Goal: Task Accomplishment & Management: Manage account settings

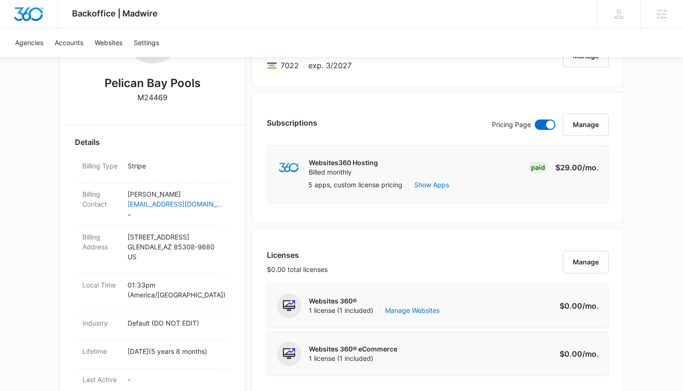
scroll to position [203, 0]
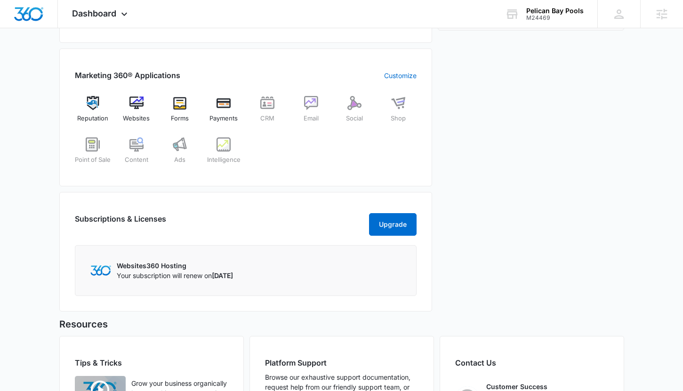
scroll to position [244, 0]
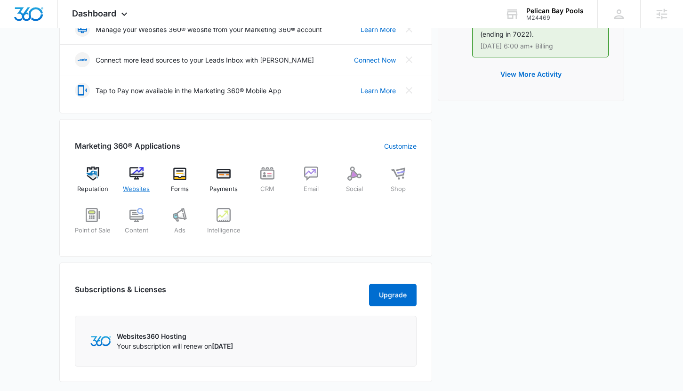
click at [137, 175] on img at bounding box center [137, 174] width 14 height 14
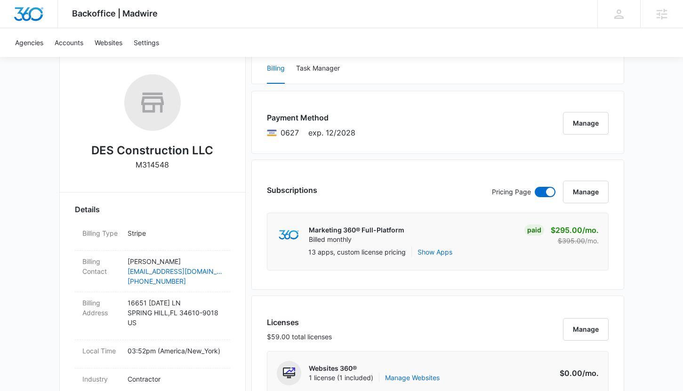
scroll to position [159, 0]
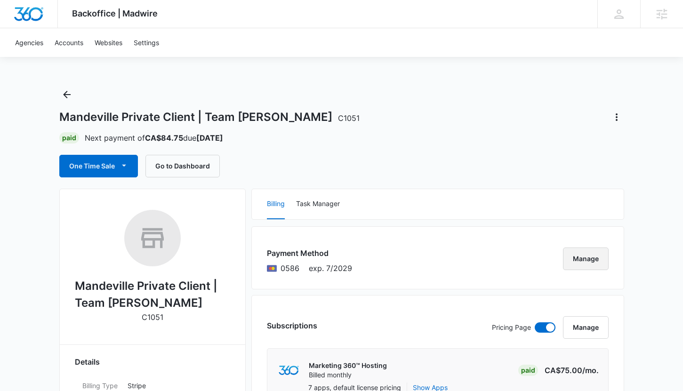
click at [588, 256] on button "Manage" at bounding box center [586, 259] width 46 height 23
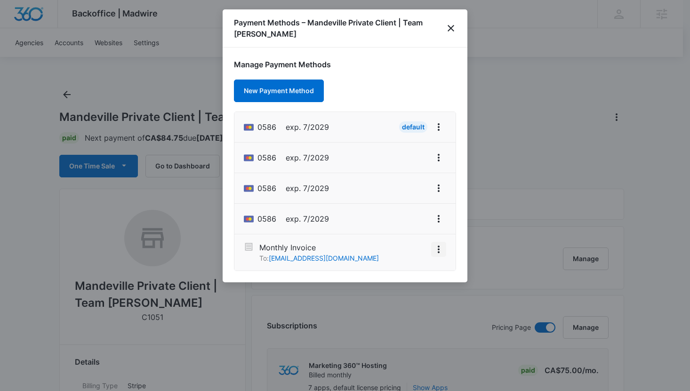
click at [436, 244] on icon "View More" at bounding box center [438, 249] width 11 height 11
click at [415, 216] on button "Activate" at bounding box center [416, 223] width 59 height 14
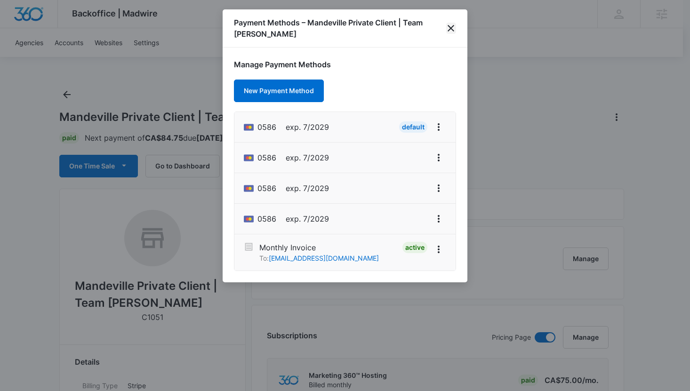
click at [450, 25] on icon "close" at bounding box center [451, 28] width 7 height 7
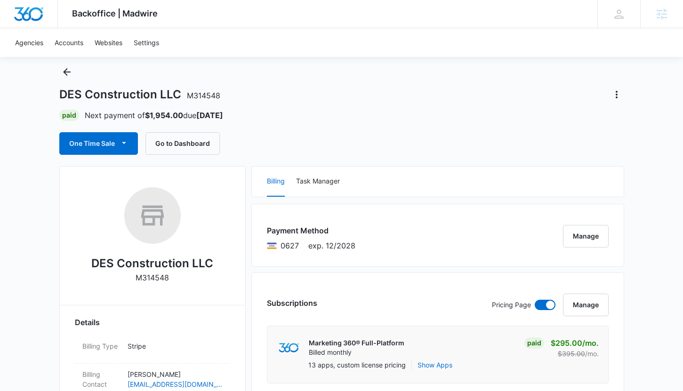
scroll to position [29, 0]
